Goal: Task Accomplishment & Management: Manage account settings

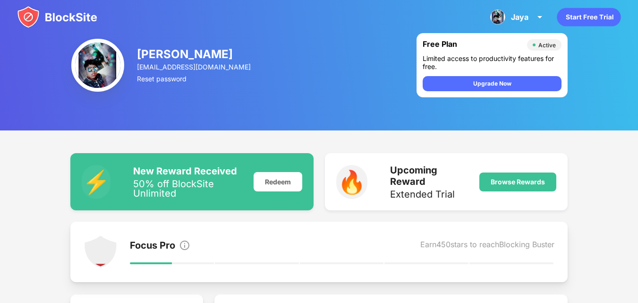
click at [26, 25] on img at bounding box center [57, 17] width 80 height 23
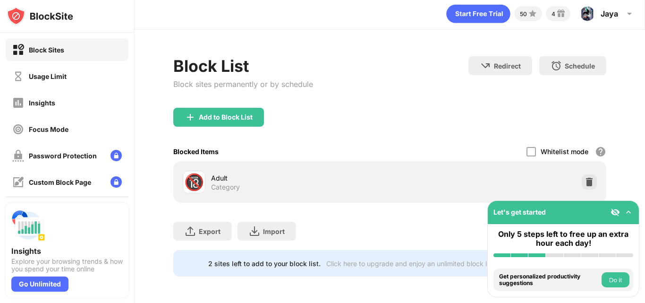
scroll to position [10, 0]
click at [252, 113] on div "Add to Block List" at bounding box center [226, 117] width 54 height 8
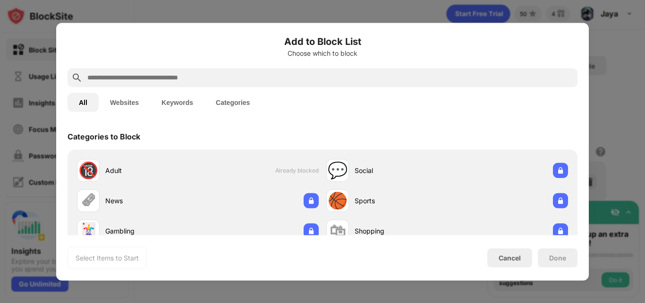
click at [119, 105] on button "Websites" at bounding box center [124, 102] width 51 height 19
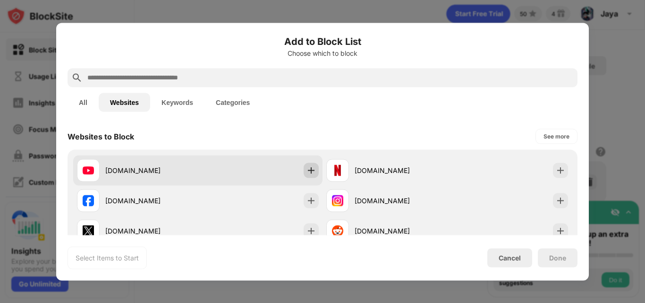
click at [310, 172] on img at bounding box center [311, 169] width 9 height 9
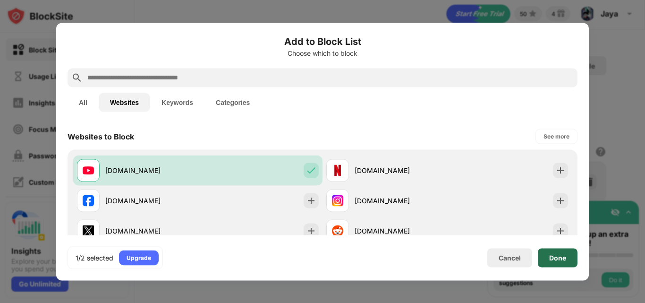
click at [548, 260] on div "Done" at bounding box center [558, 257] width 40 height 19
